Goal: Task Accomplishment & Management: Manage account settings

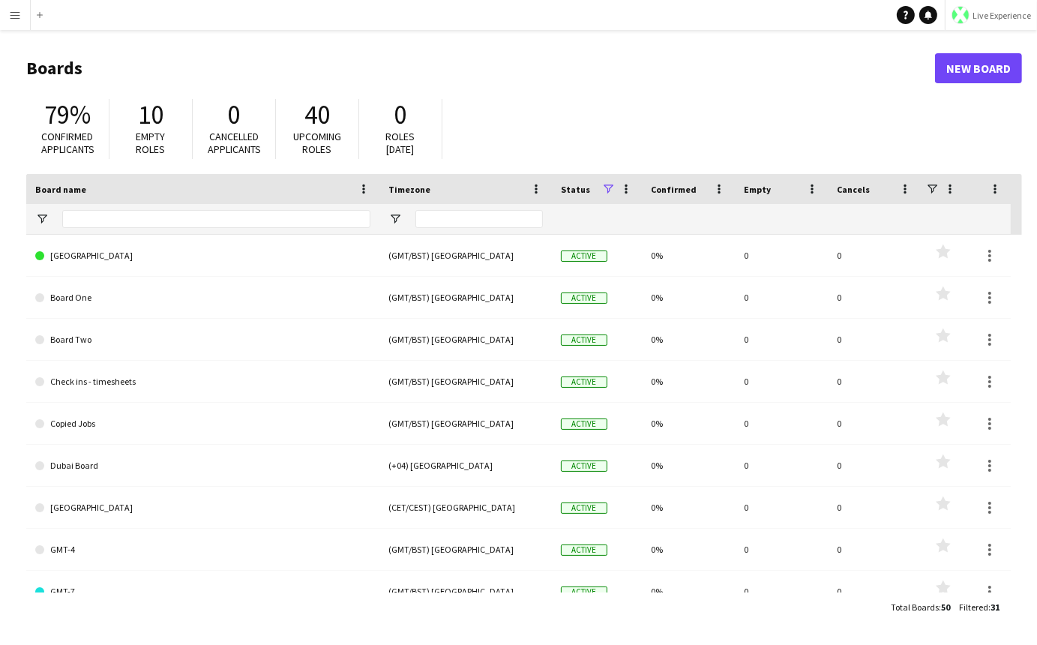
click at [990, 16] on span "Live Experience" at bounding box center [1001, 15] width 58 height 11
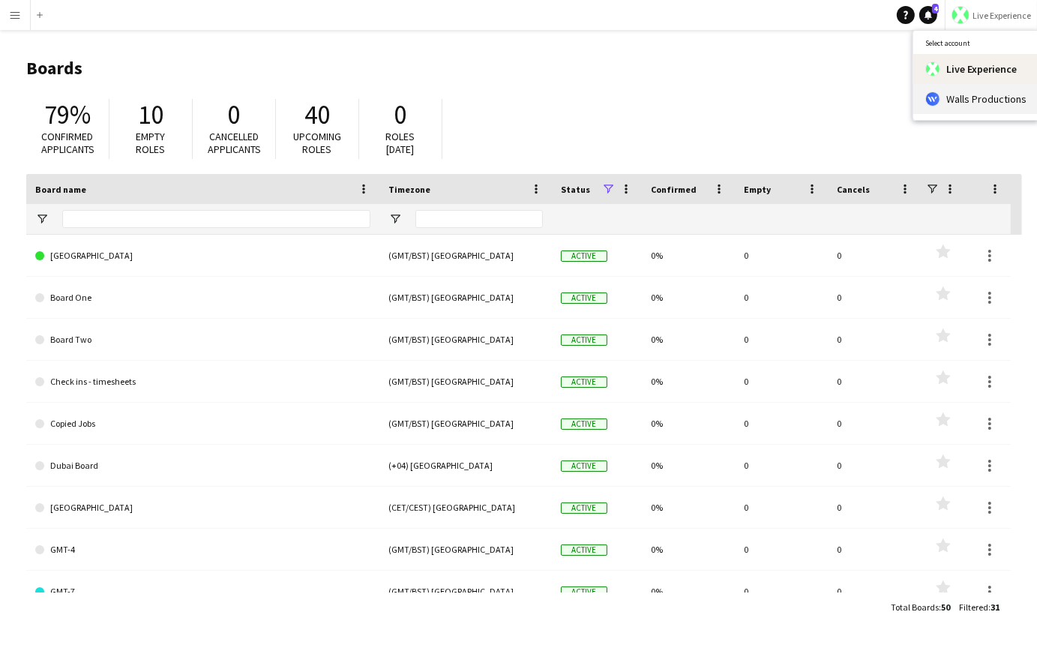
click at [971, 97] on span "Walls Productions" at bounding box center [986, 98] width 80 height 13
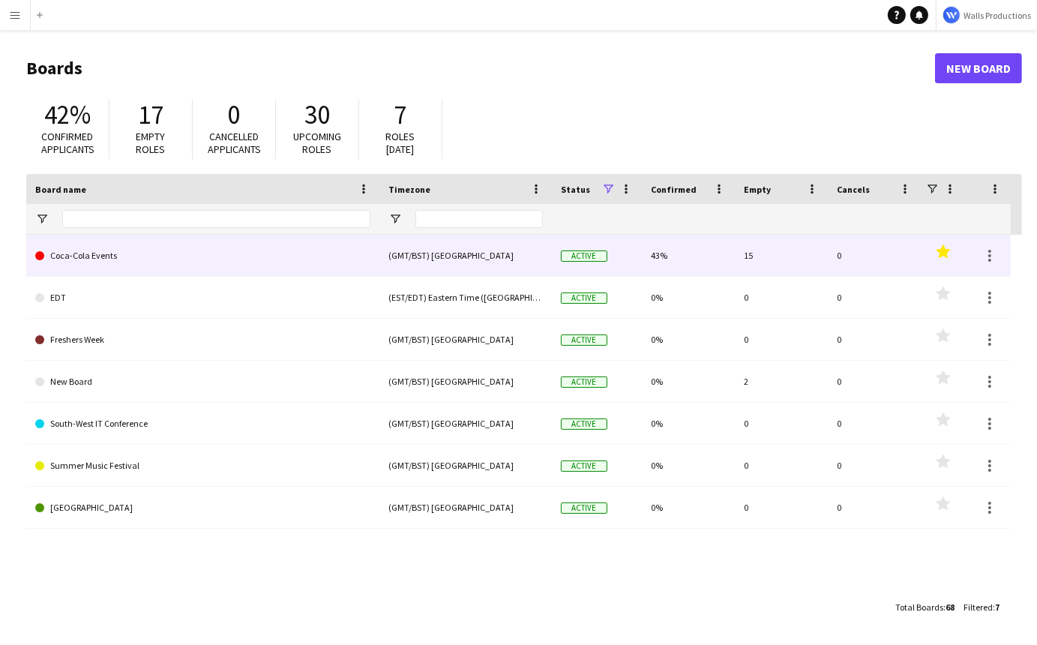
click at [114, 249] on link "Coca-Cola Events" at bounding box center [202, 256] width 335 height 42
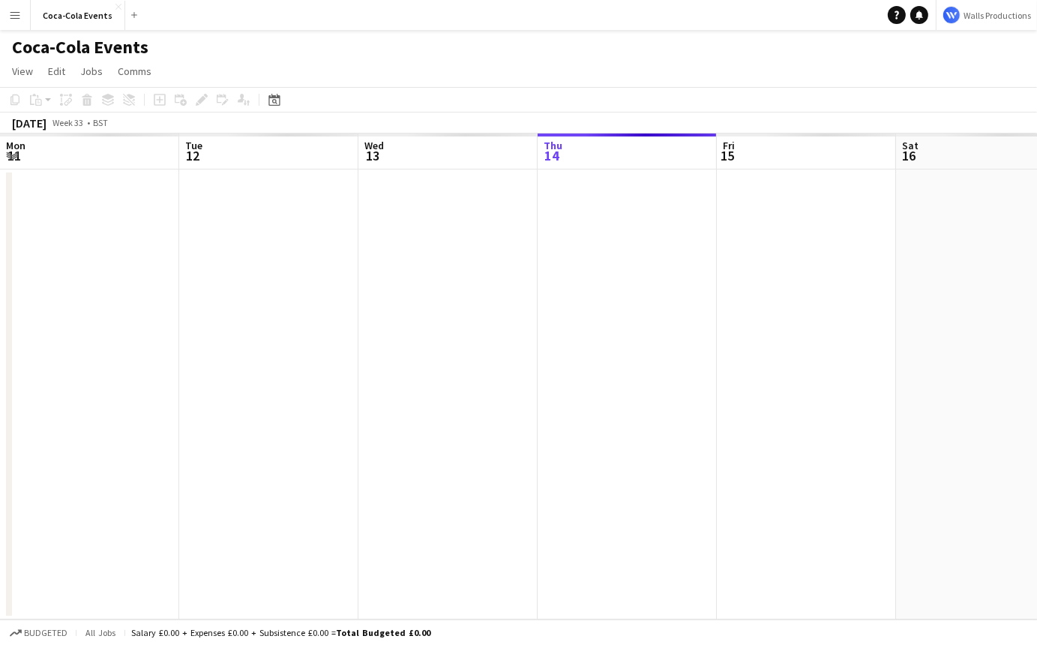
scroll to position [0, 358]
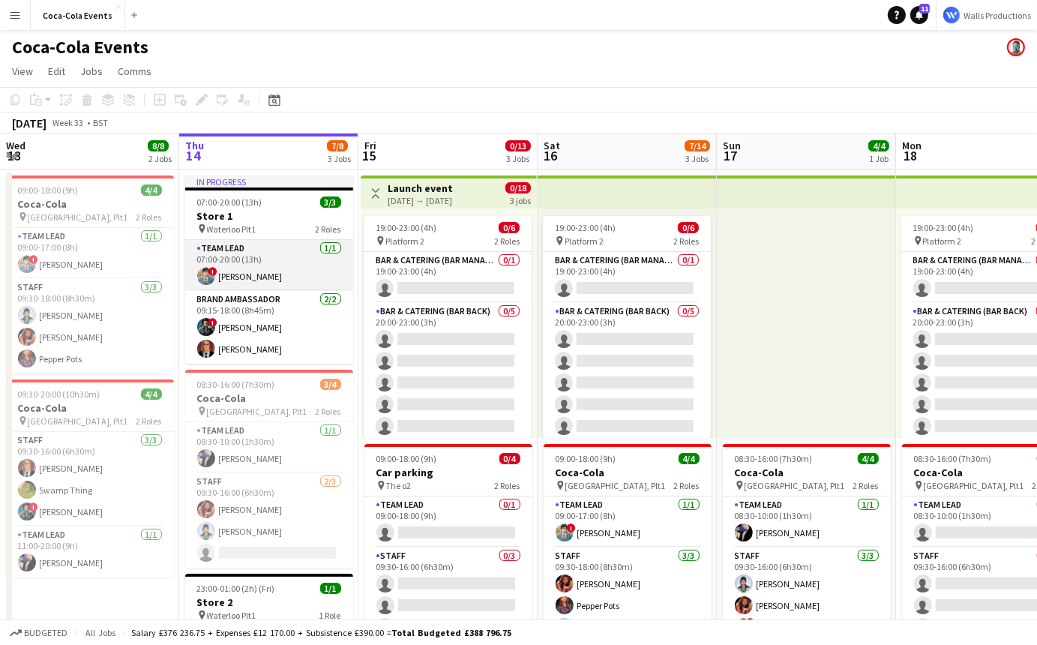
click at [239, 277] on app-card-role "Team Lead [DATE] 07:00-20:00 (13h) ! [PERSON_NAME]" at bounding box center [269, 265] width 168 height 51
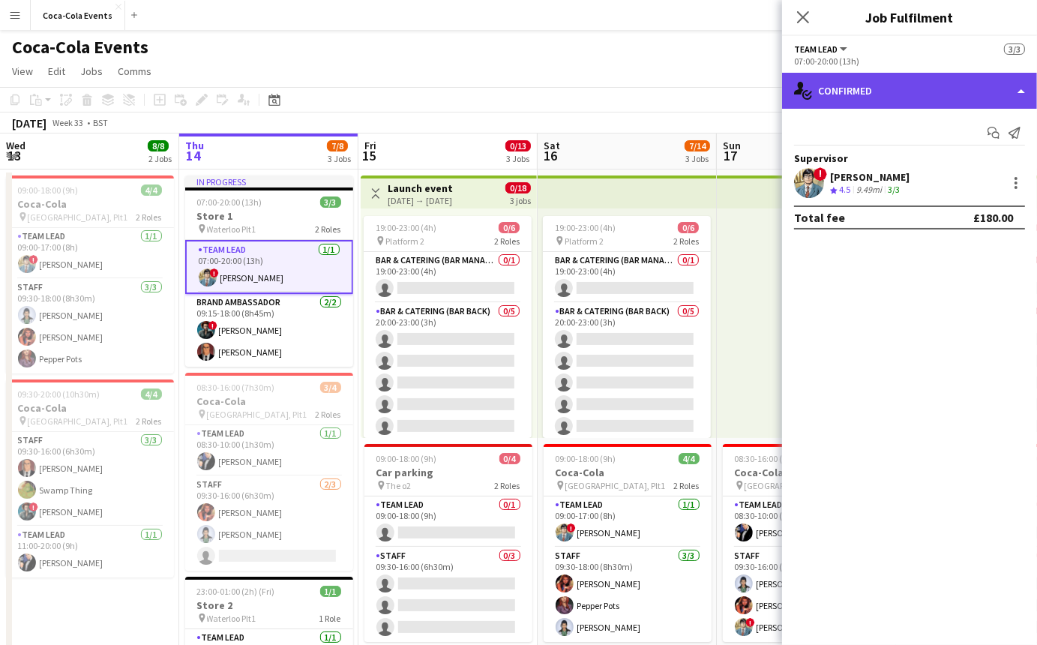
click at [885, 91] on div "single-neutral-actions-check-2 Confirmed" at bounding box center [909, 91] width 255 height 36
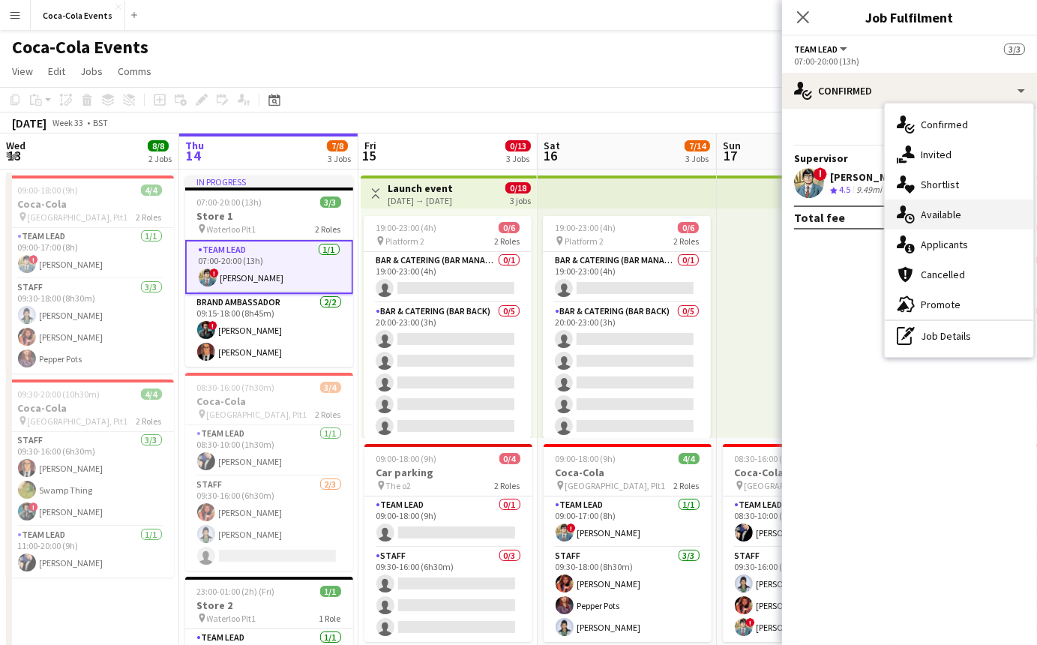
click at [939, 217] on div "single-neutral-actions-upload Available" at bounding box center [958, 214] width 148 height 30
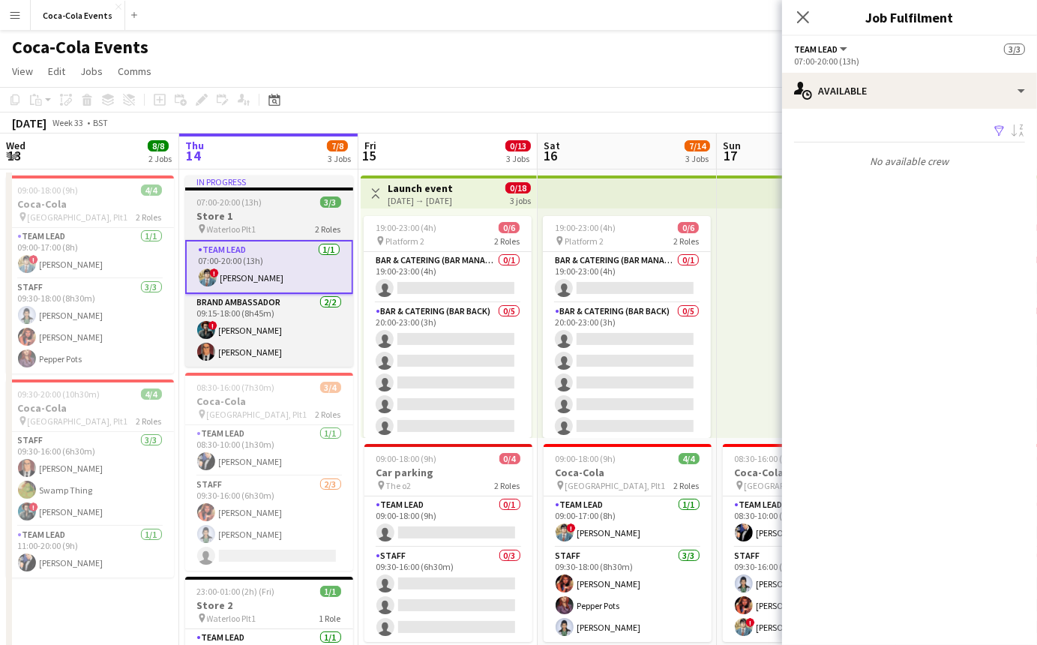
click at [250, 199] on span "07:00-20:00 (13h)" at bounding box center [229, 201] width 65 height 11
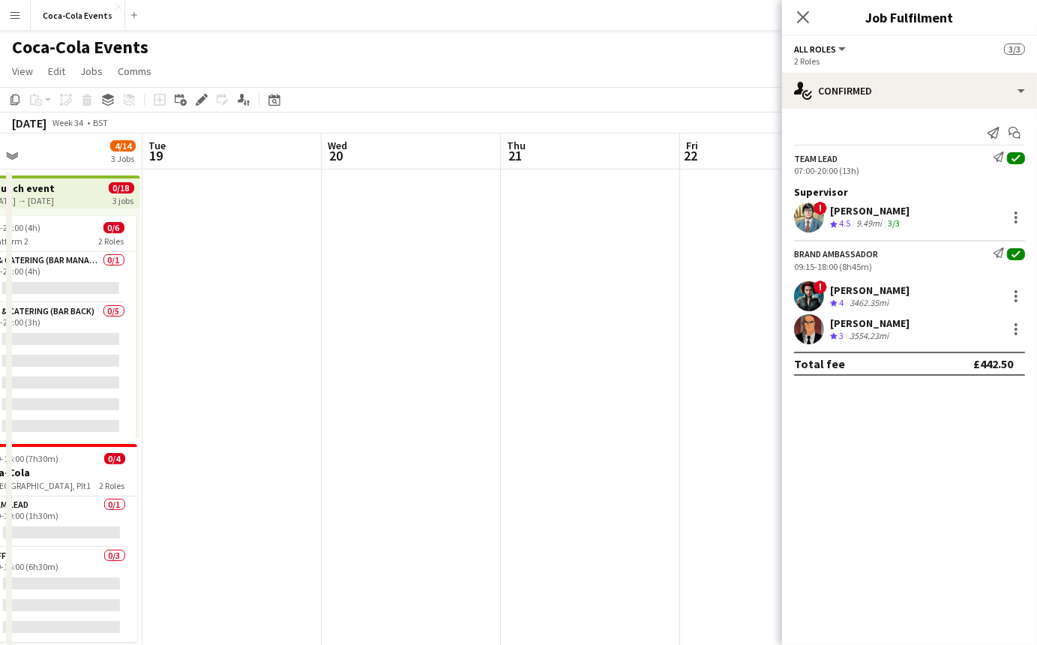
scroll to position [0, 608]
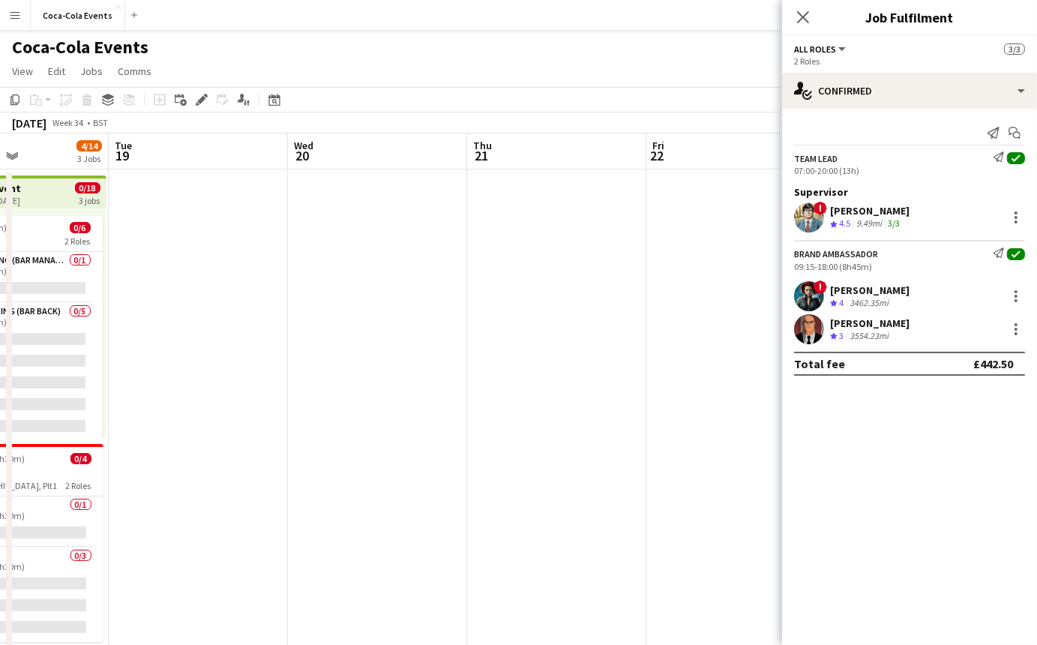
click at [377, 280] on app-date-cell at bounding box center [377, 523] width 179 height 708
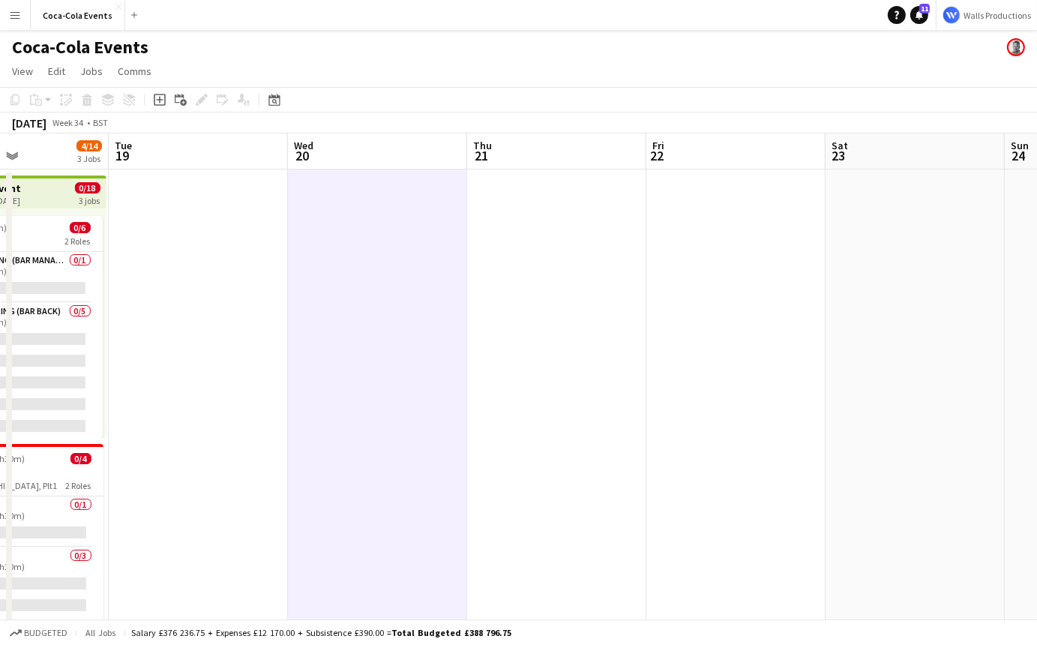
click at [349, 226] on app-date-cell at bounding box center [377, 523] width 179 height 708
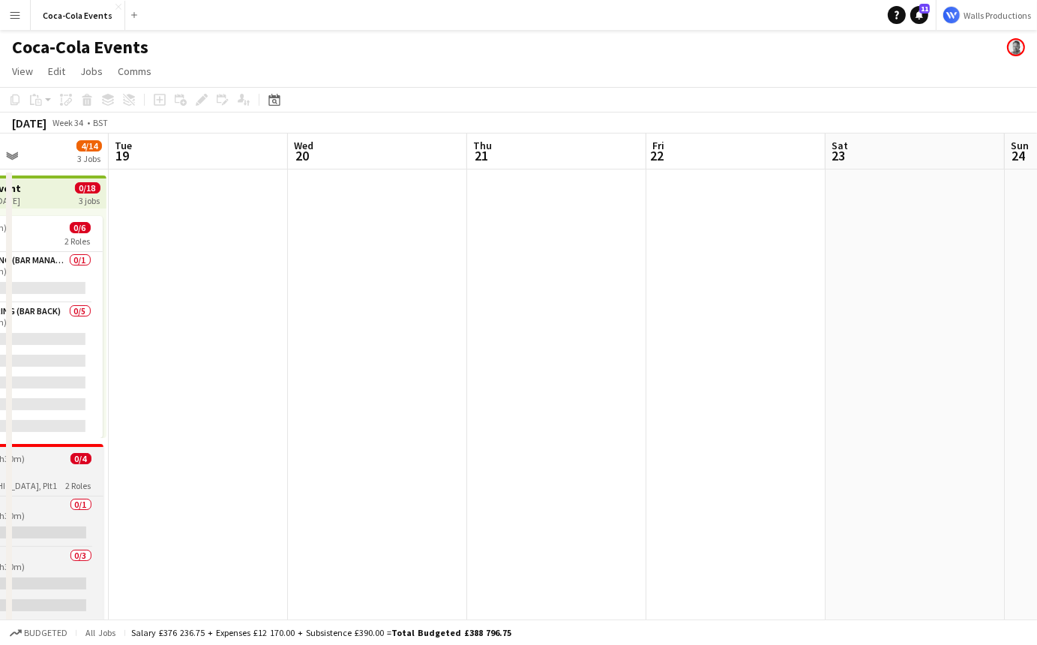
click at [39, 456] on div "08:30-16:00 (7h30m) 0/4" at bounding box center [20, 458] width 168 height 11
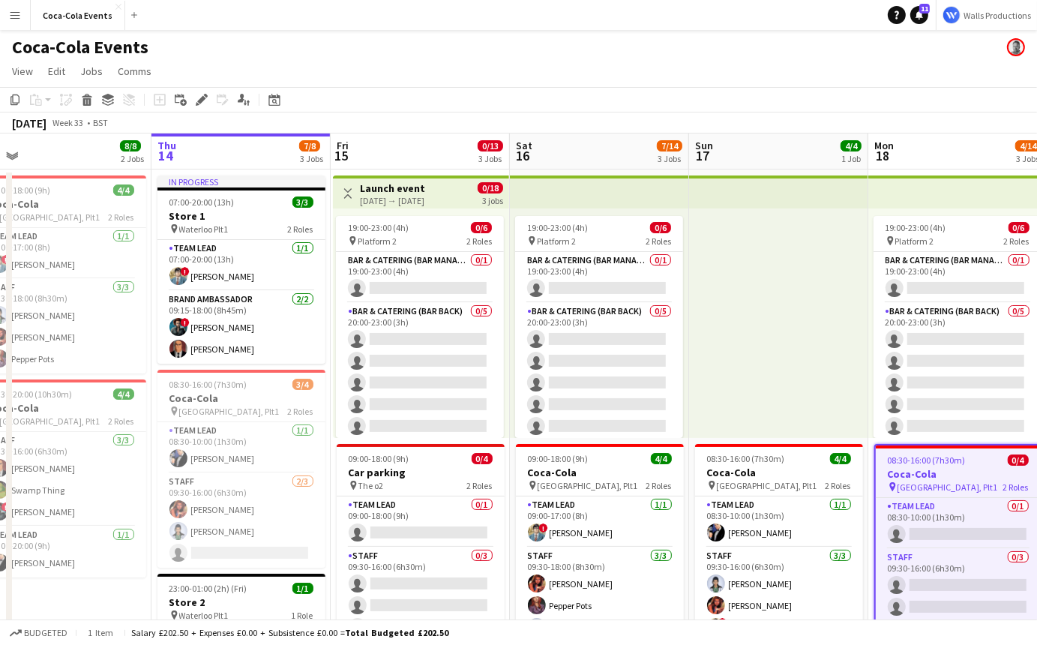
scroll to position [0, 334]
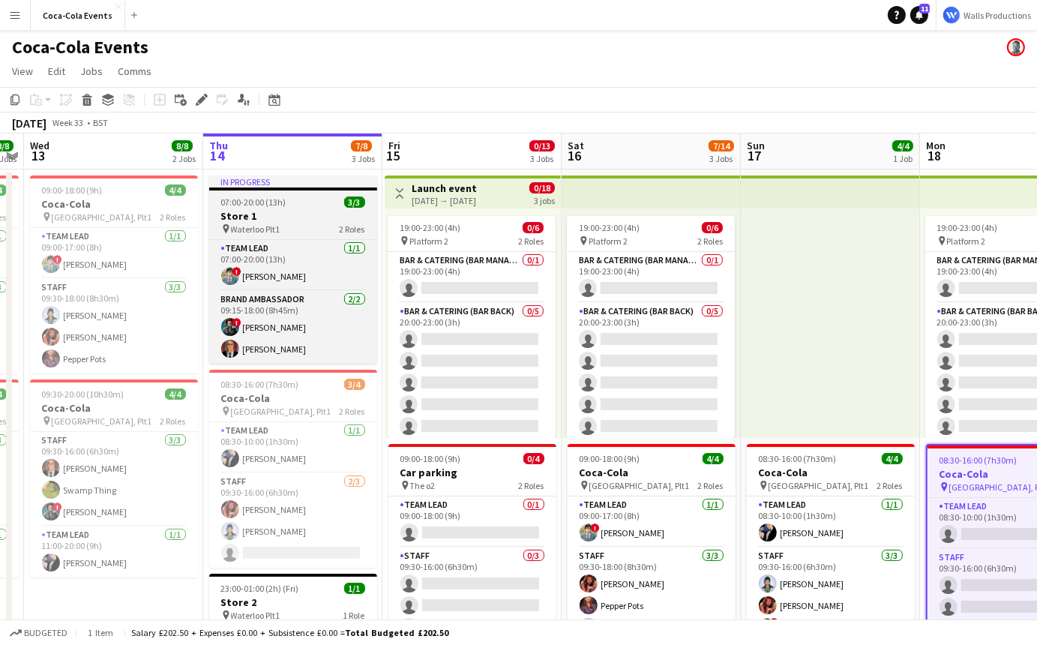
click at [299, 205] on div "07:00-20:00 (13h) 3/3" at bounding box center [293, 201] width 168 height 11
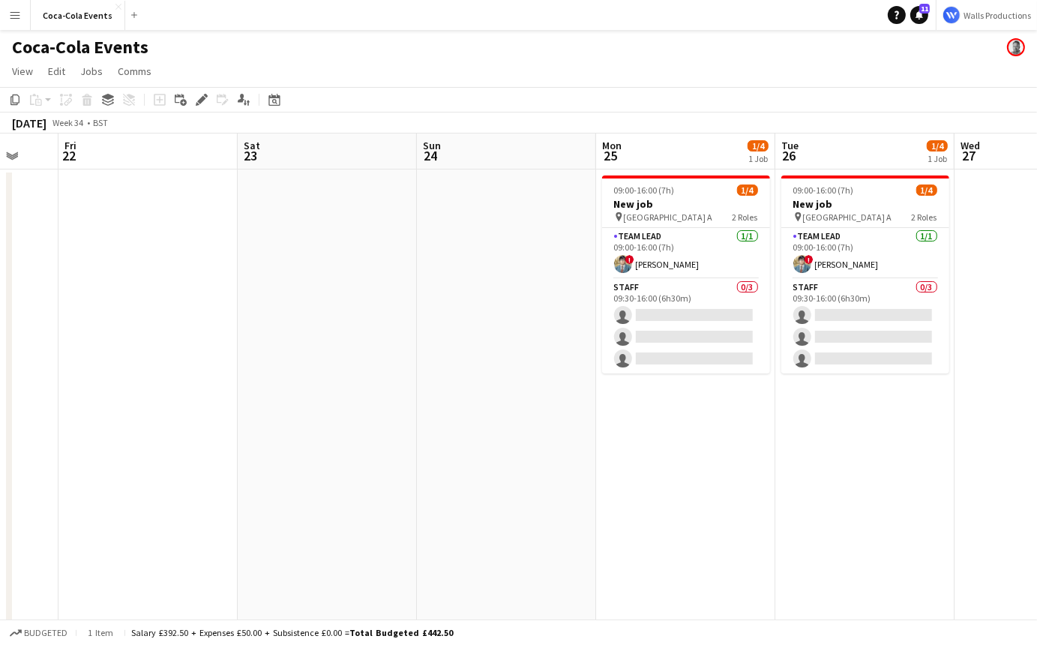
scroll to position [0, 570]
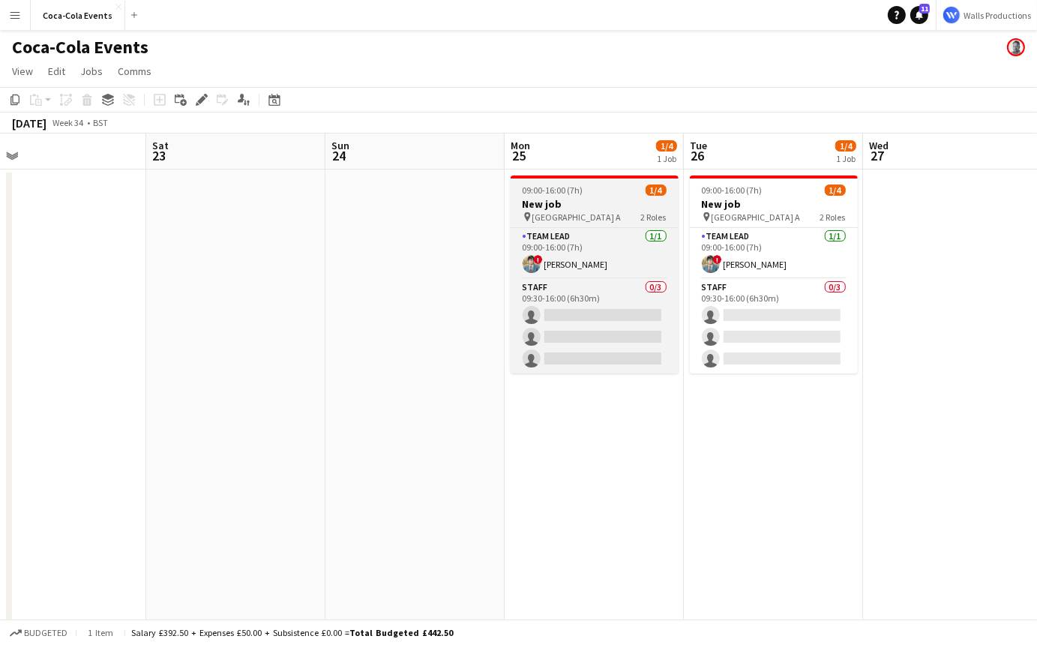
click at [591, 214] on span "[GEOGRAPHIC_DATA] A" at bounding box center [576, 216] width 89 height 11
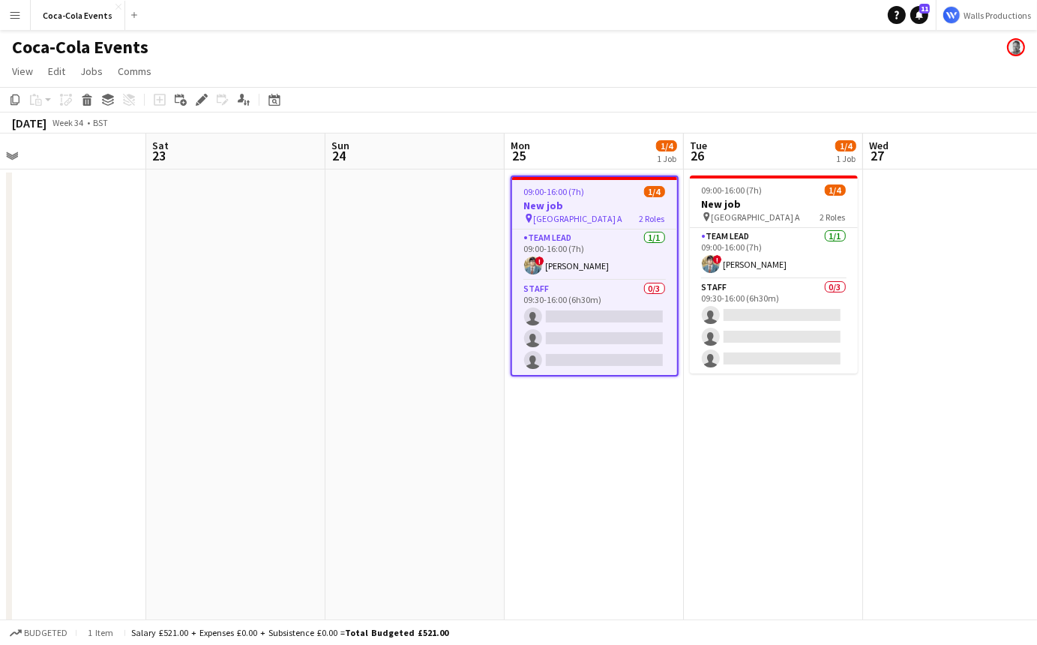
click at [346, 265] on app-date-cell at bounding box center [414, 523] width 179 height 708
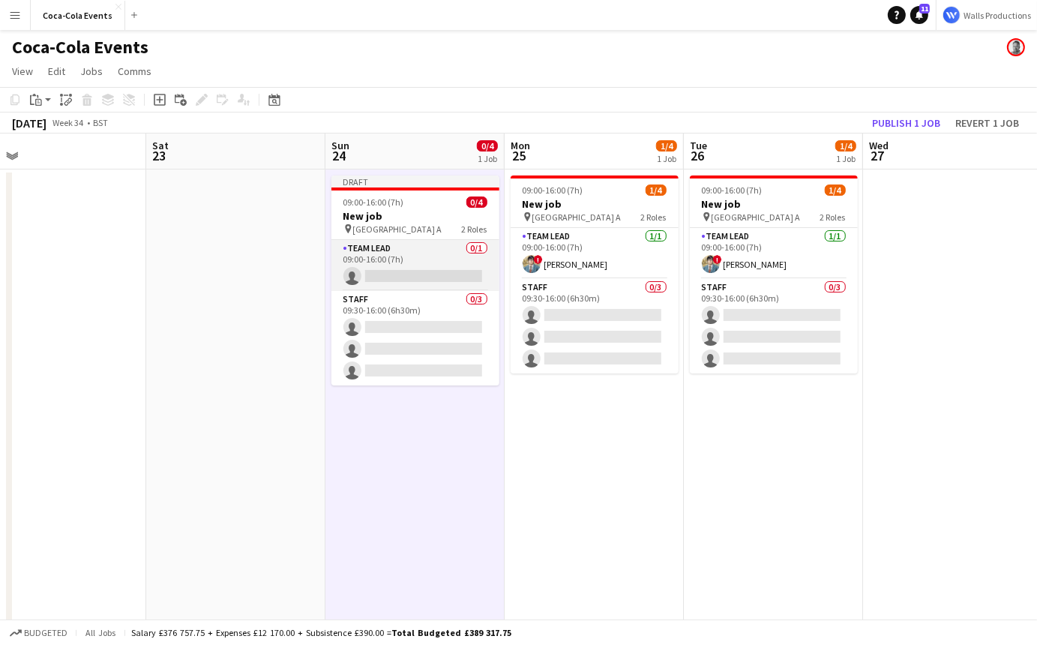
click at [386, 259] on app-card-role "Team Lead 0/1 09:00-16:00 (7h) single-neutral-actions" at bounding box center [415, 265] width 168 height 51
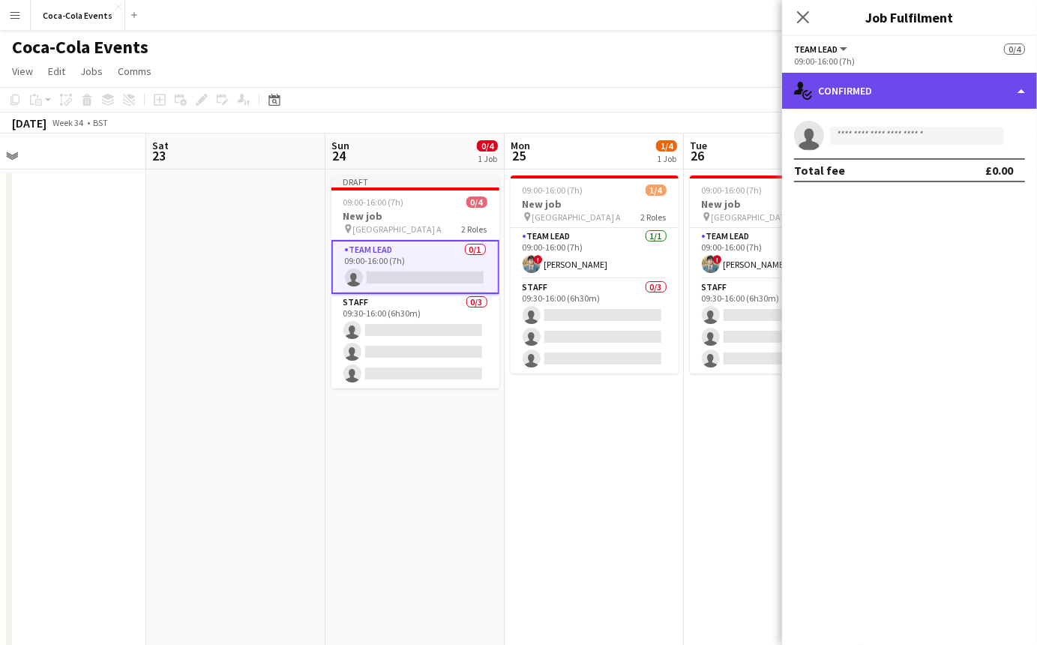
click at [983, 90] on div "single-neutral-actions-check-2 Confirmed" at bounding box center [909, 91] width 255 height 36
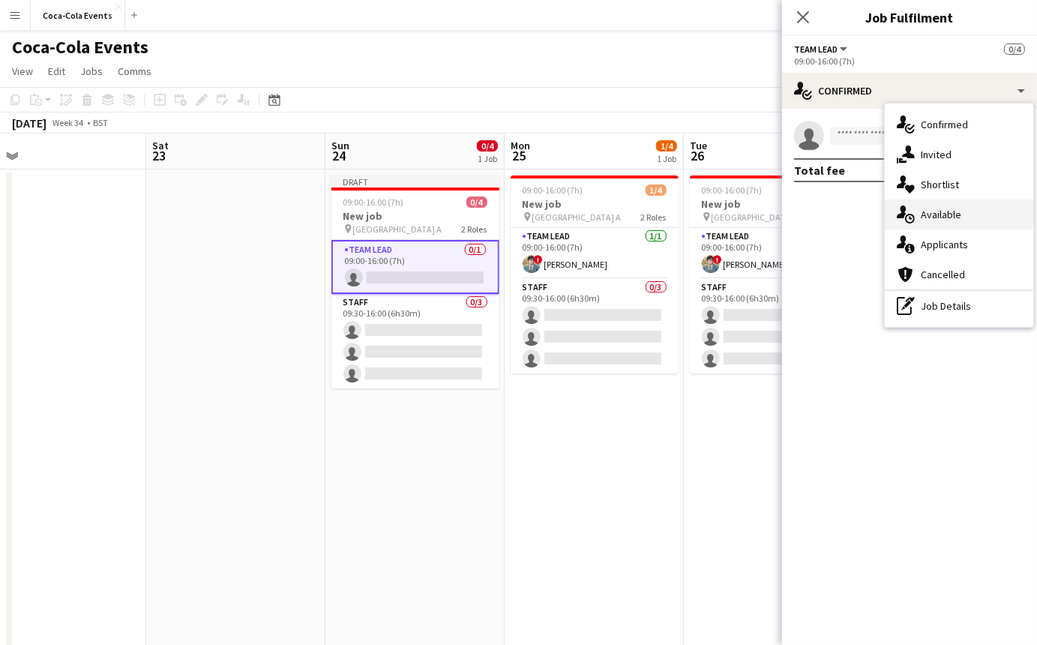
click at [954, 218] on div "single-neutral-actions-upload Available" at bounding box center [958, 214] width 148 height 30
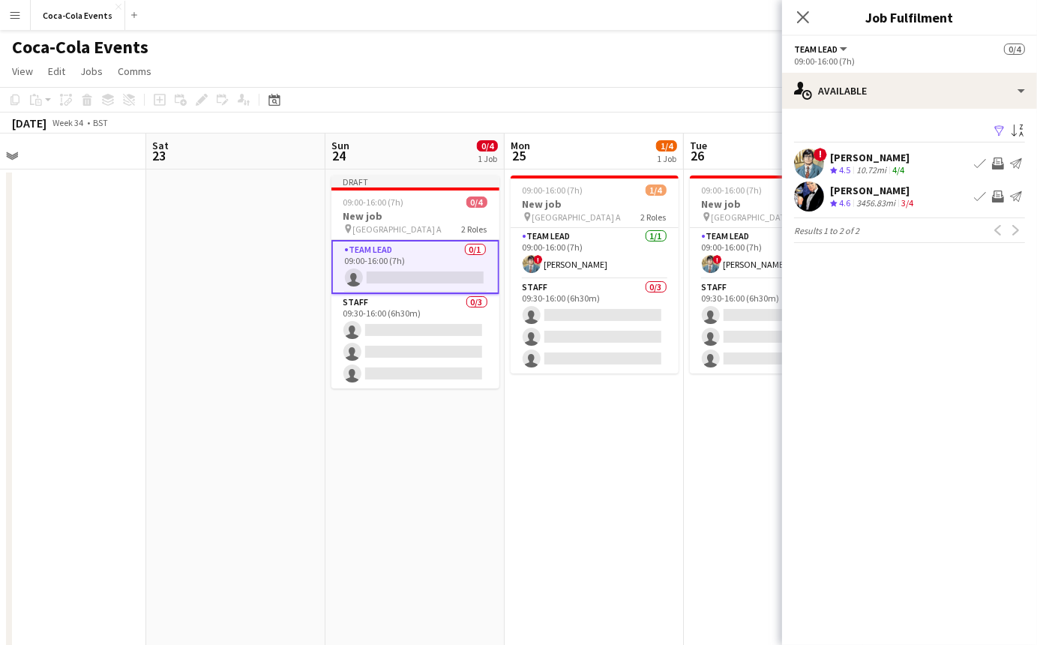
click at [846, 160] on div "[PERSON_NAME]" at bounding box center [869, 157] width 79 height 13
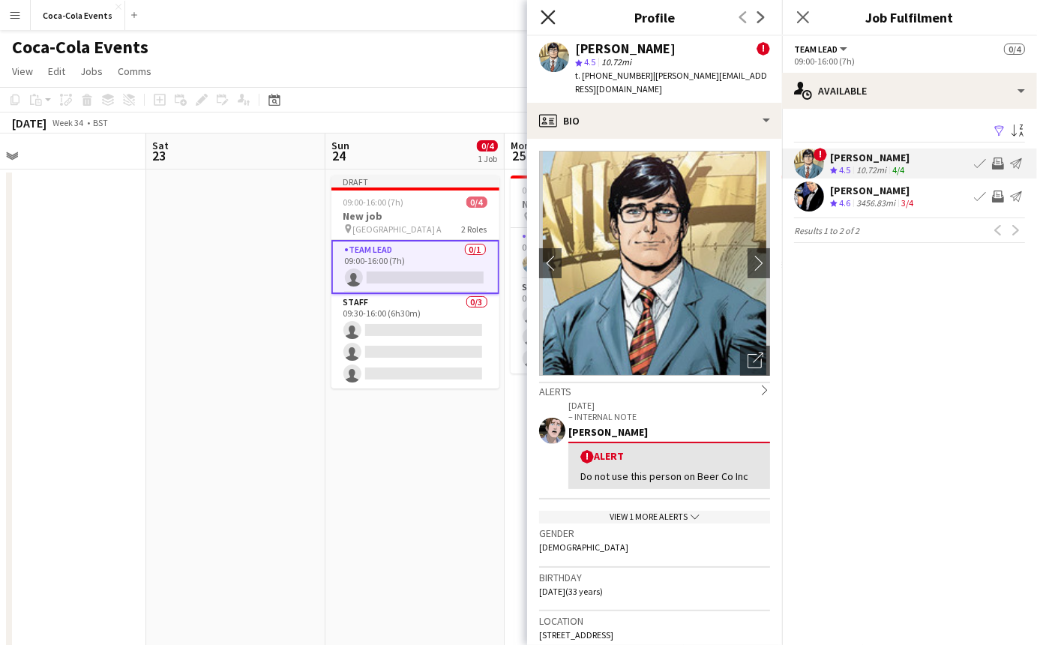
click at [549, 23] on icon "Close pop-in" at bounding box center [547, 17] width 14 height 14
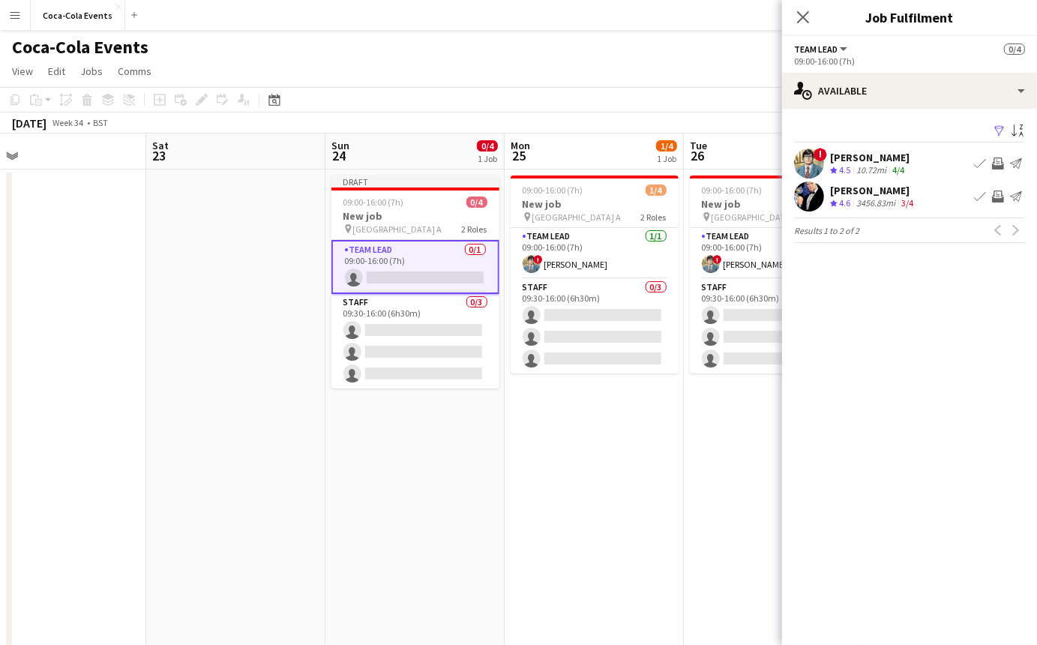
click at [865, 164] on div "10.72mi" at bounding box center [871, 170] width 36 height 13
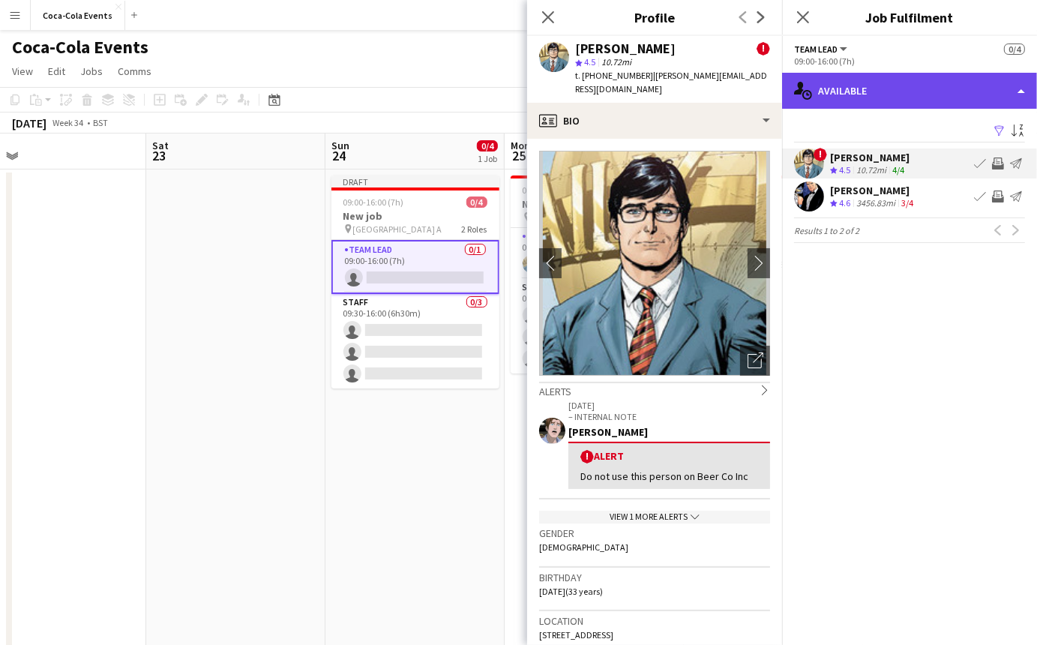
click at [865, 90] on div "single-neutral-actions-upload Available" at bounding box center [909, 91] width 255 height 36
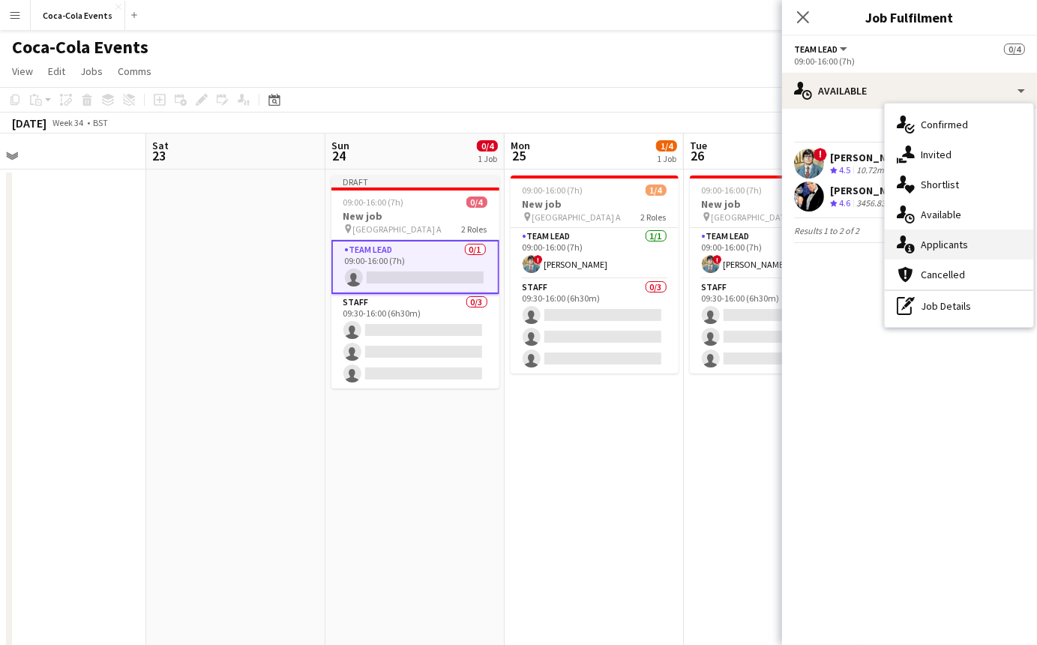
click at [946, 243] on div "single-neutral-actions-information Applicants" at bounding box center [958, 244] width 148 height 30
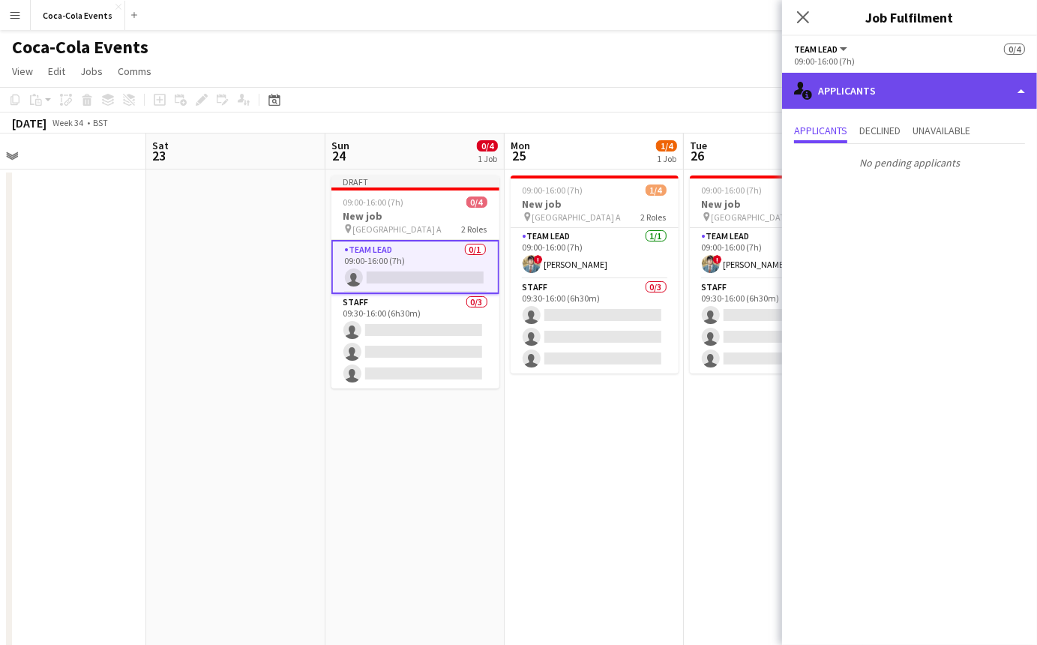
click at [850, 103] on div "single-neutral-actions-information Applicants" at bounding box center [909, 91] width 255 height 36
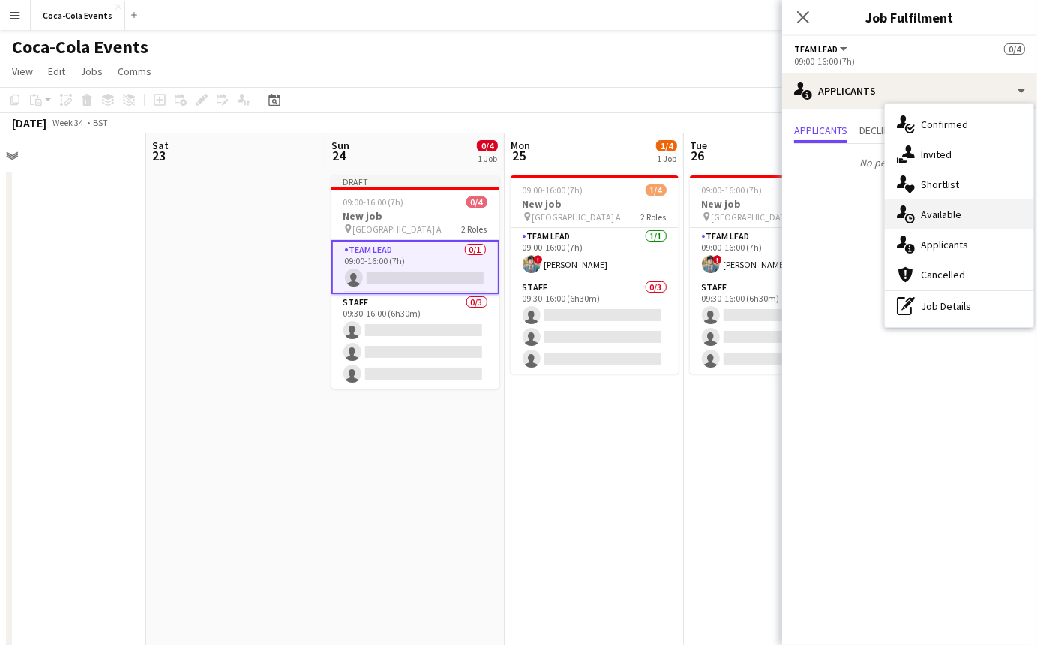
click at [945, 218] on div "single-neutral-actions-upload Available" at bounding box center [958, 214] width 148 height 30
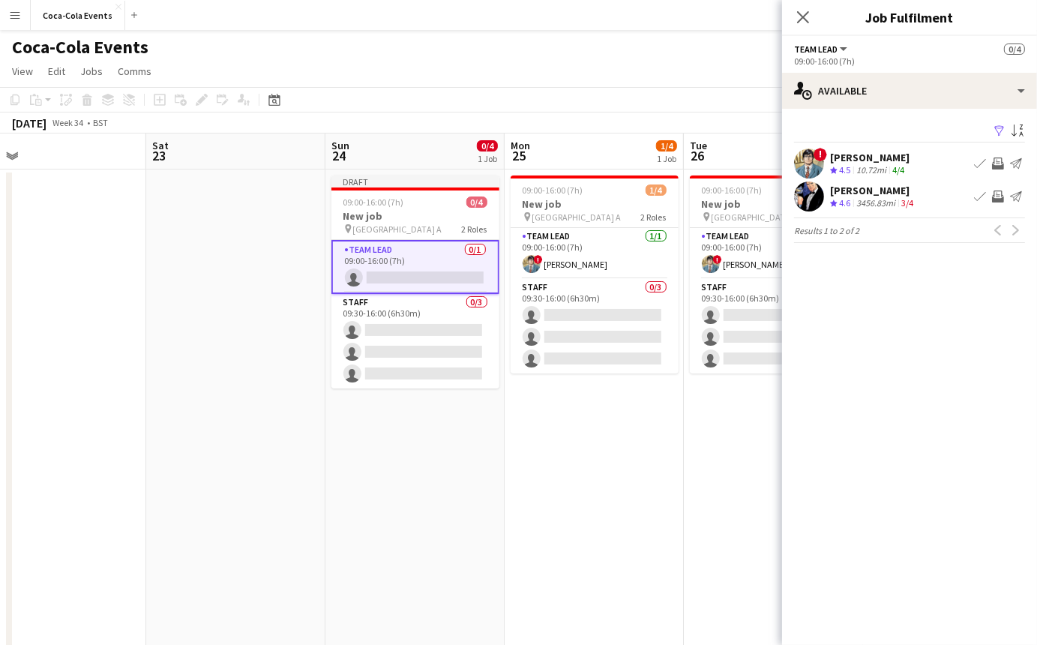
scroll to position [0, 570]
click at [345, 412] on app-date-cell "Draft 09:00-16:00 (7h) 0/4 New job pin Wembley Gate A 2 Roles Team Lead 0/1 09:…" at bounding box center [415, 523] width 179 height 708
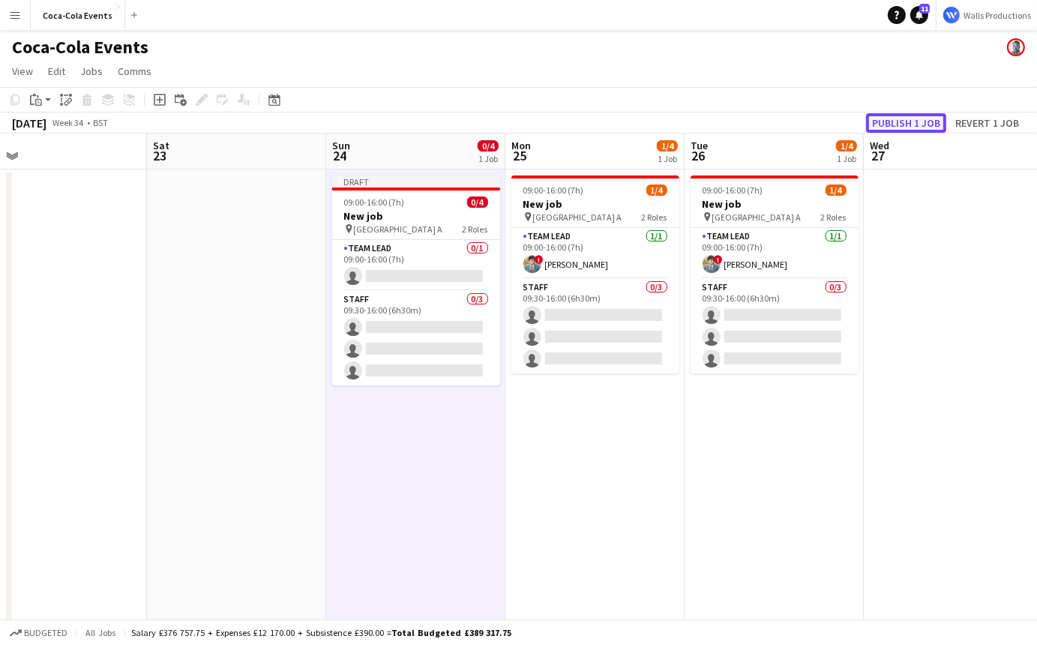
click at [886, 124] on button "Publish 1 job" at bounding box center [906, 122] width 80 height 19
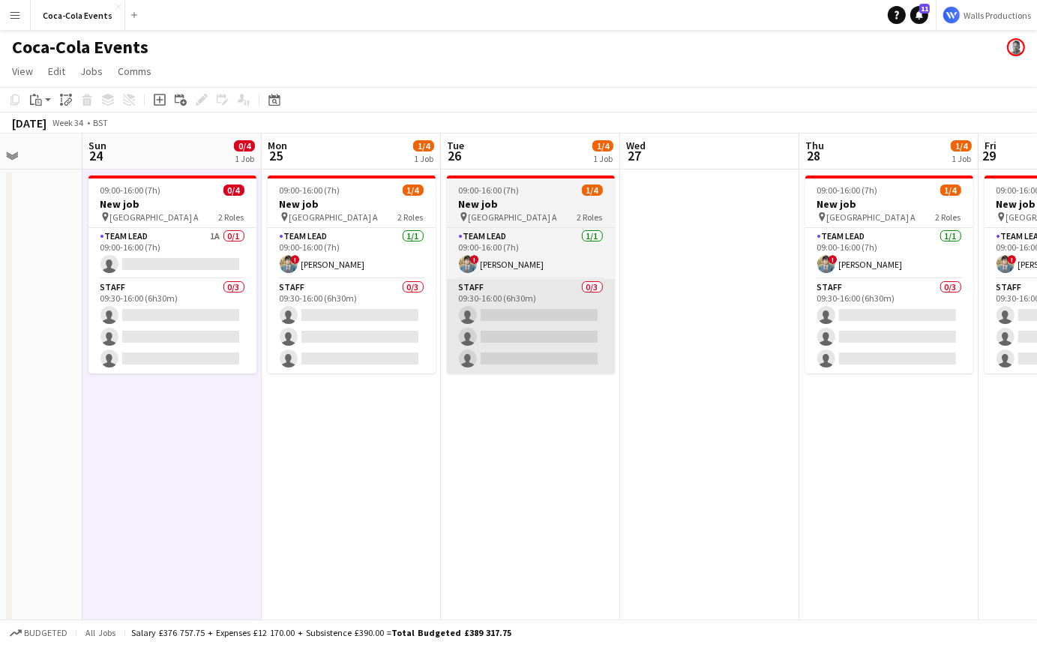
scroll to position [0, 304]
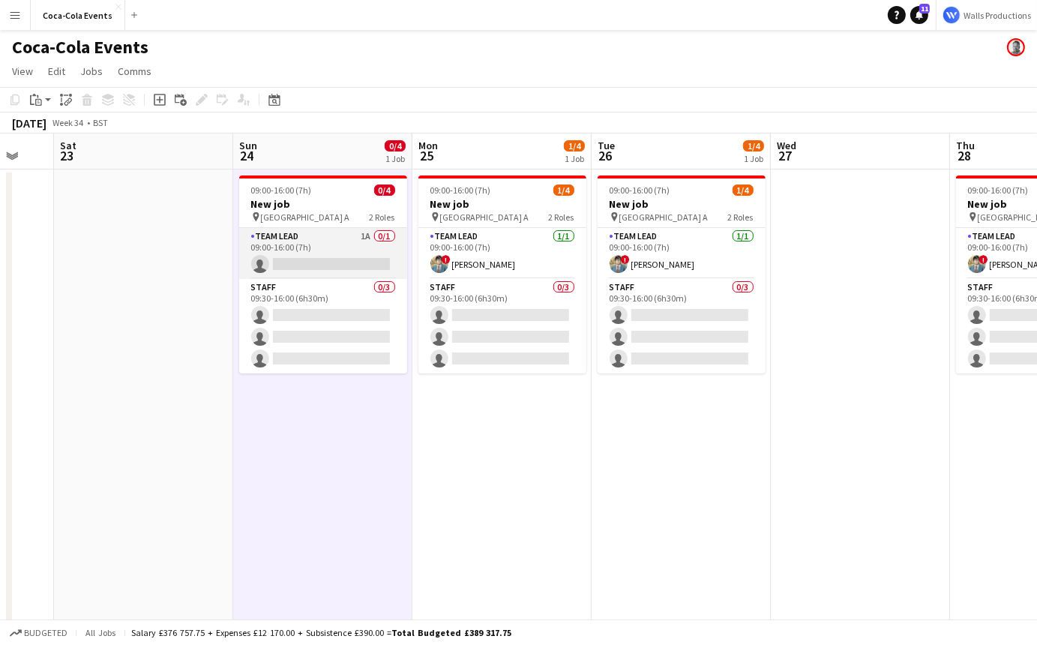
click at [357, 250] on app-card-role "Team Lead 1A 0/1 09:00-16:00 (7h) single-neutral-actions" at bounding box center [323, 253] width 168 height 51
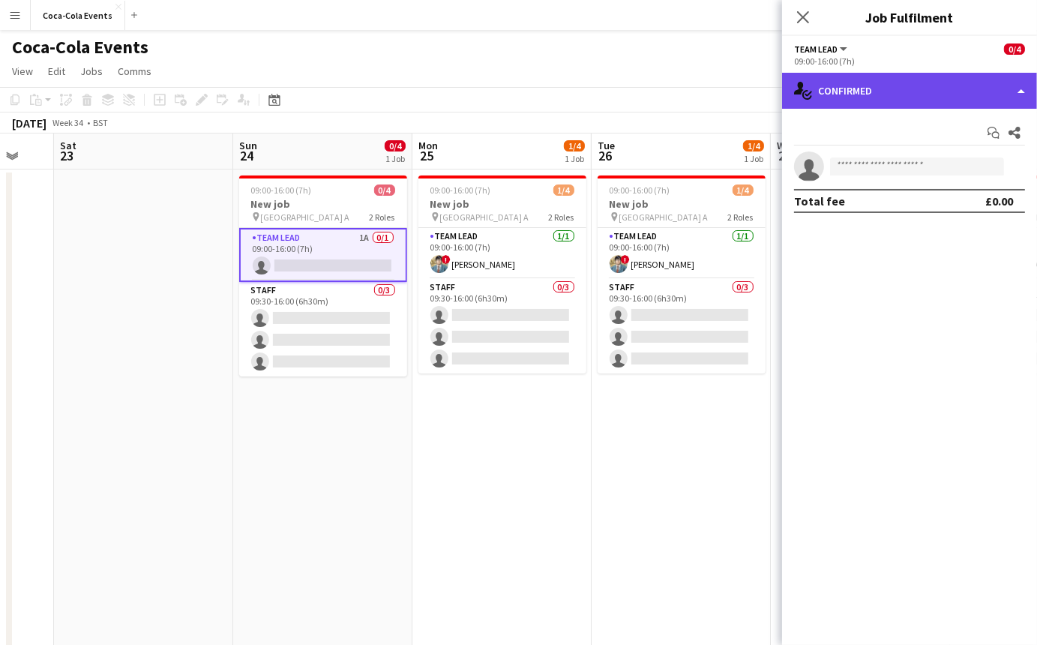
click at [886, 99] on div "single-neutral-actions-check-2 Confirmed" at bounding box center [909, 91] width 255 height 36
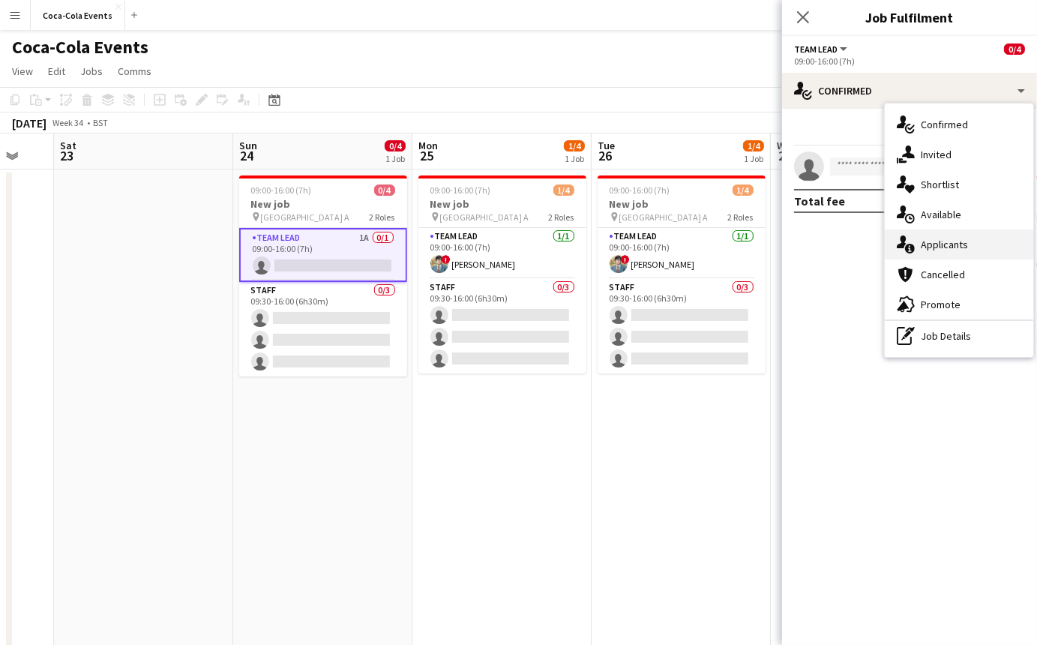
click at [941, 250] on div "single-neutral-actions-information Applicants" at bounding box center [958, 244] width 148 height 30
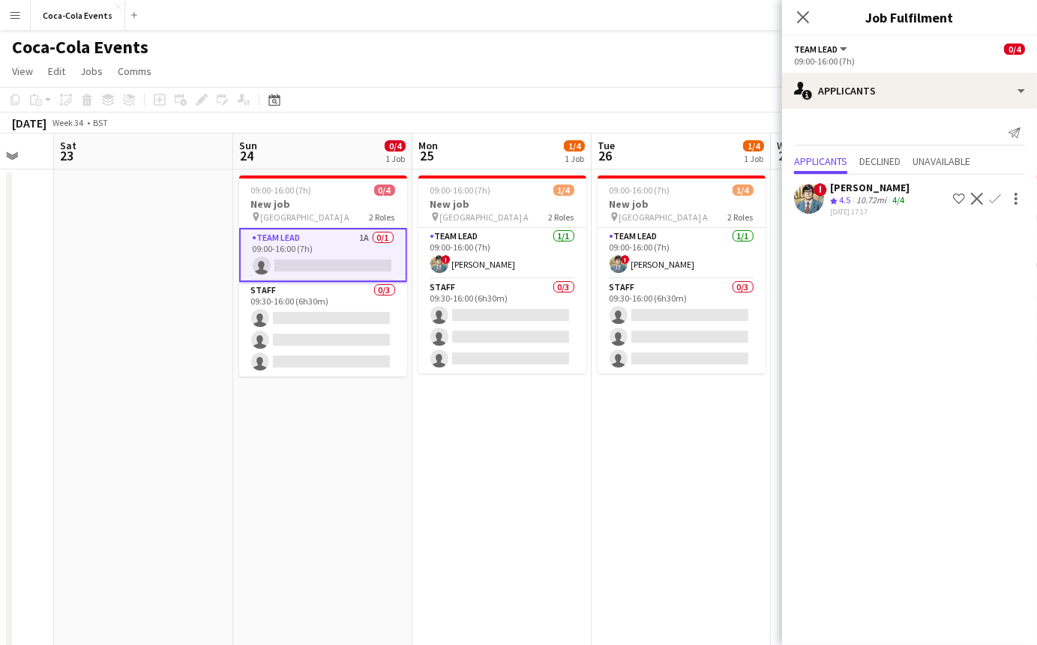
click at [958, 197] on app-icon "Shortlist crew" at bounding box center [959, 199] width 12 height 12
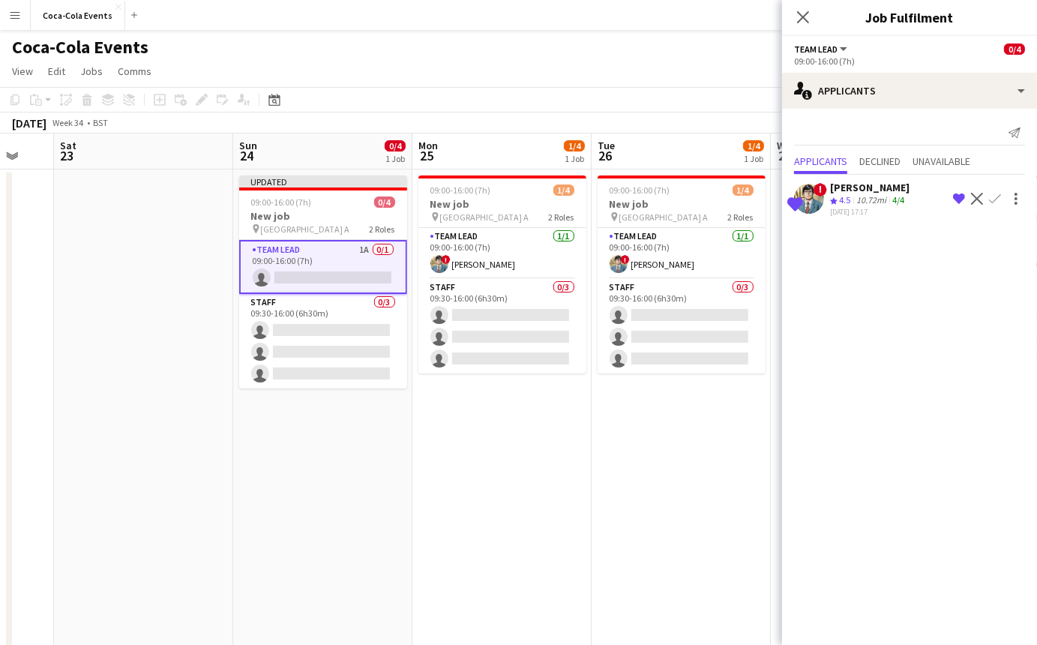
click at [958, 197] on app-icon "Remove crew from shortlist" at bounding box center [959, 199] width 12 height 12
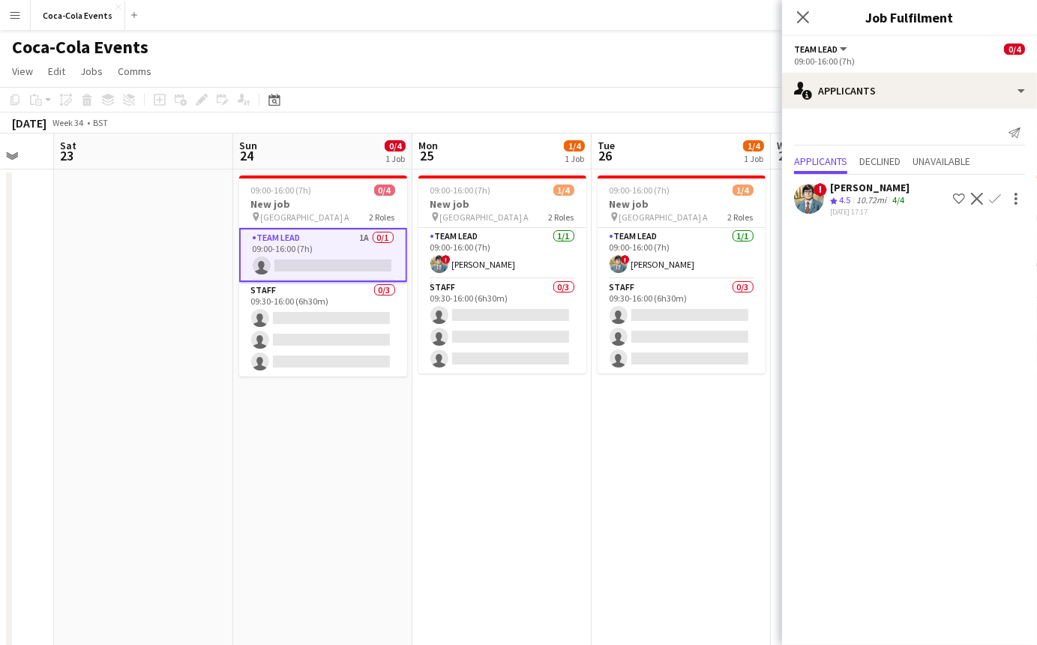
click at [958, 197] on app-icon "Shortlist crew" at bounding box center [959, 199] width 12 height 12
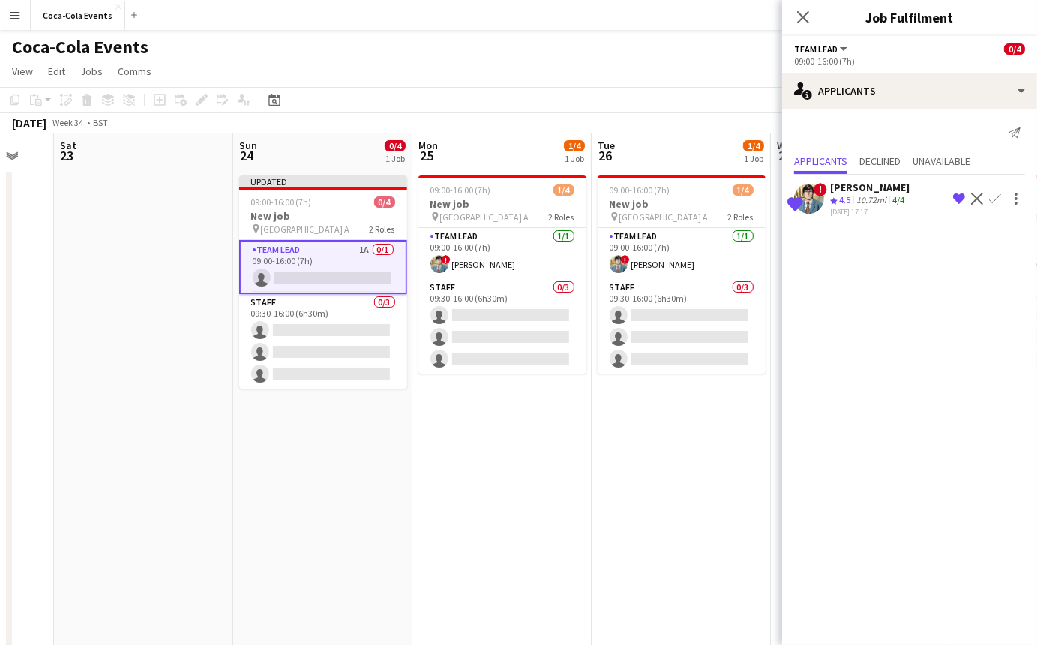
click at [958, 197] on app-icon "Remove crew from shortlist" at bounding box center [959, 199] width 12 height 12
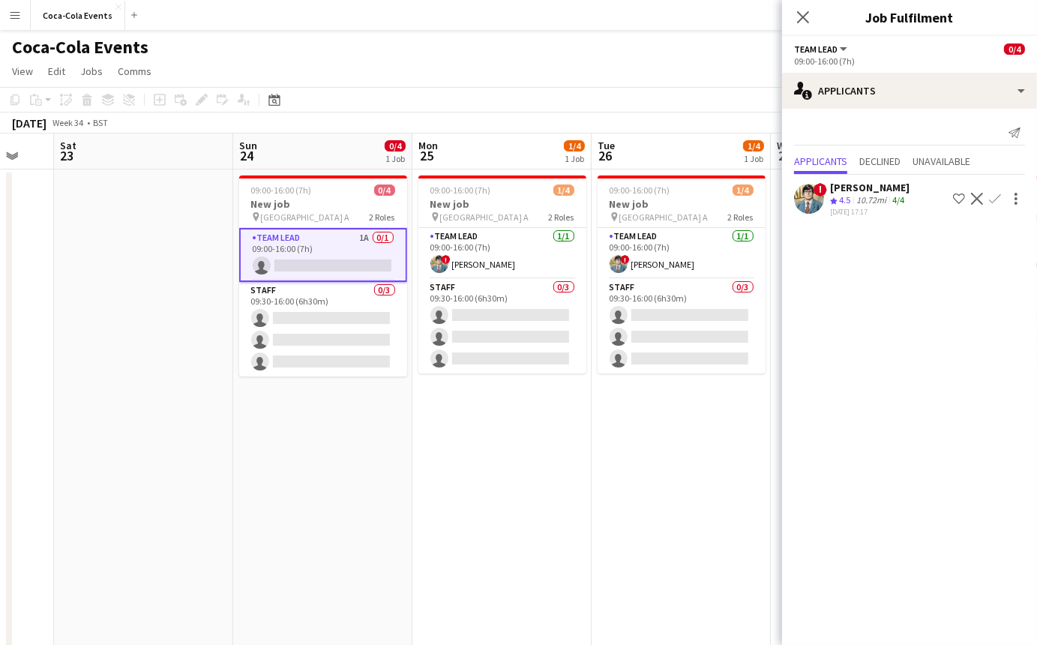
click at [958, 197] on app-icon "Shortlist crew" at bounding box center [959, 199] width 12 height 12
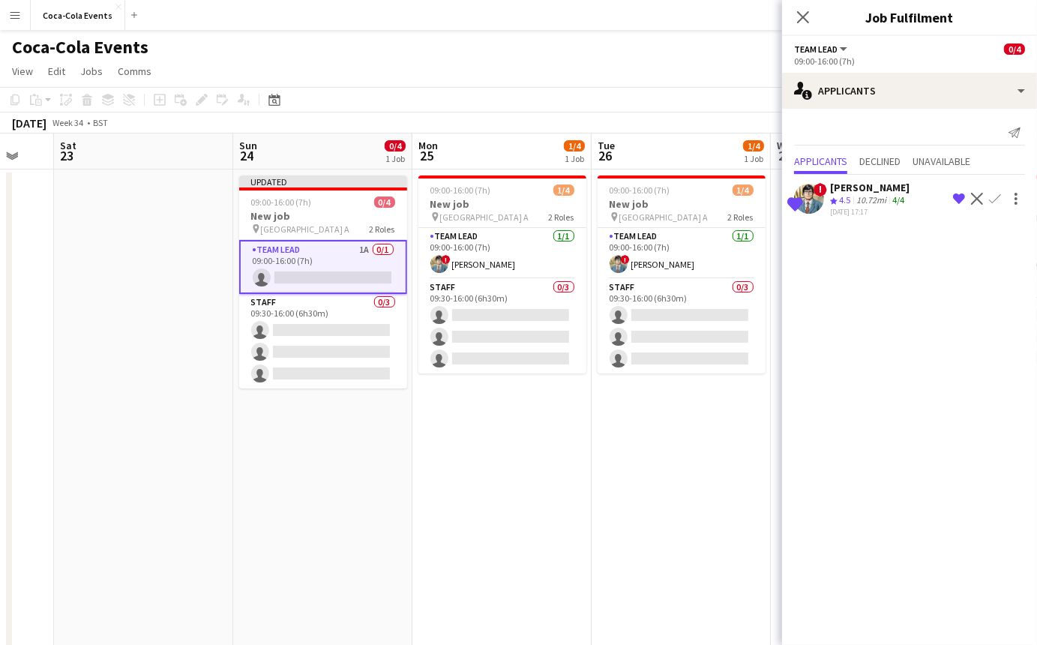
click at [955, 317] on mat-expansion-panel "users2 Applicants Send notification Applicants Declined Unavailable Shortlisted…" at bounding box center [909, 377] width 255 height 536
click at [1016, 193] on div at bounding box center [1015, 194] width 3 height 3
click at [941, 414] on div at bounding box center [518, 322] width 1037 height 645
click at [863, 194] on div "10.72mi" at bounding box center [871, 200] width 36 height 13
